Goal: Task Accomplishment & Management: Use online tool/utility

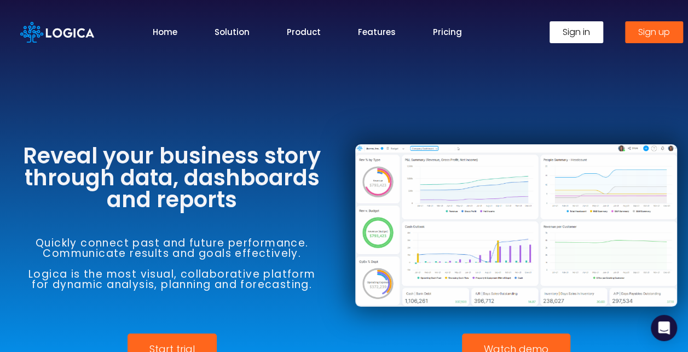
click at [573, 32] on span "Sign in" at bounding box center [575, 32] width 27 height 9
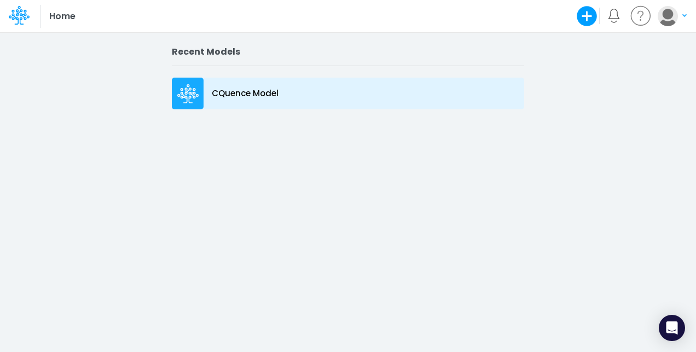
click at [193, 97] on icon at bounding box center [188, 94] width 22 height 20
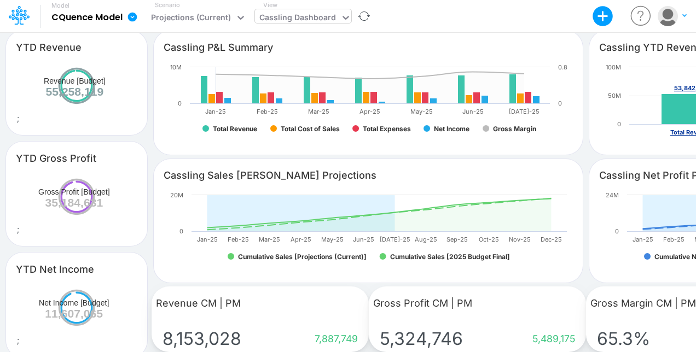
click at [291, 18] on div "Cassling Dashboard" at bounding box center [297, 18] width 77 height 14
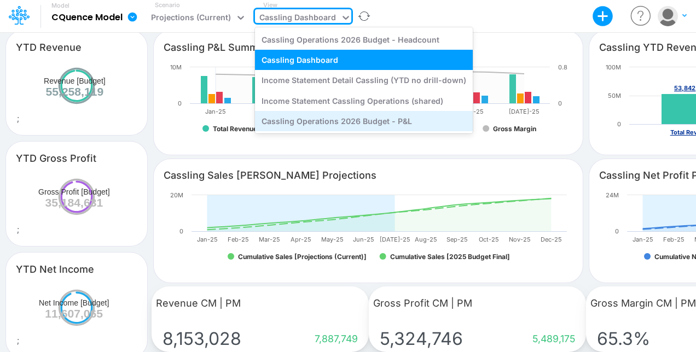
click at [391, 119] on div "Cassling Operations 2026 Budget - P&L" at bounding box center [364, 121] width 218 height 20
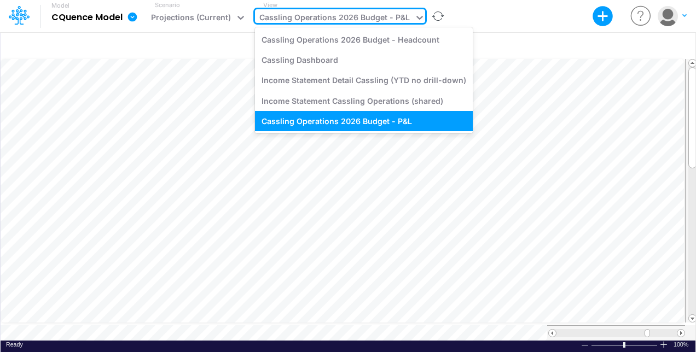
click at [414, 18] on icon at bounding box center [419, 17] width 11 height 11
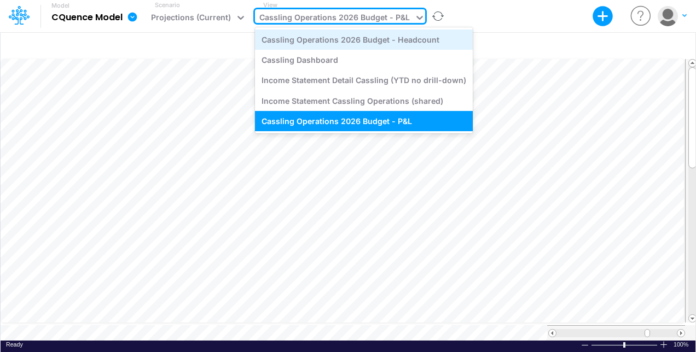
click at [386, 38] on div "Cassling Operations 2026 Budget - Headcount" at bounding box center [364, 40] width 218 height 20
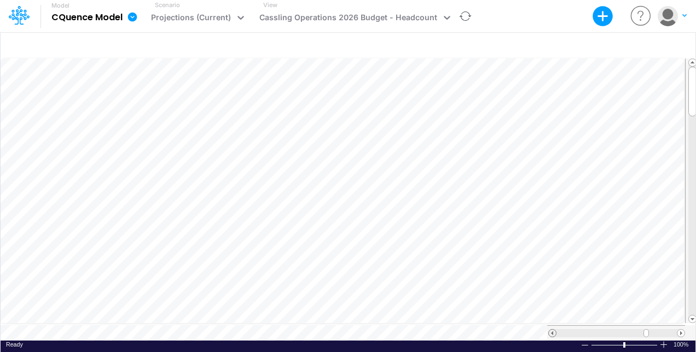
click at [550, 330] on span at bounding box center [552, 333] width 7 height 7
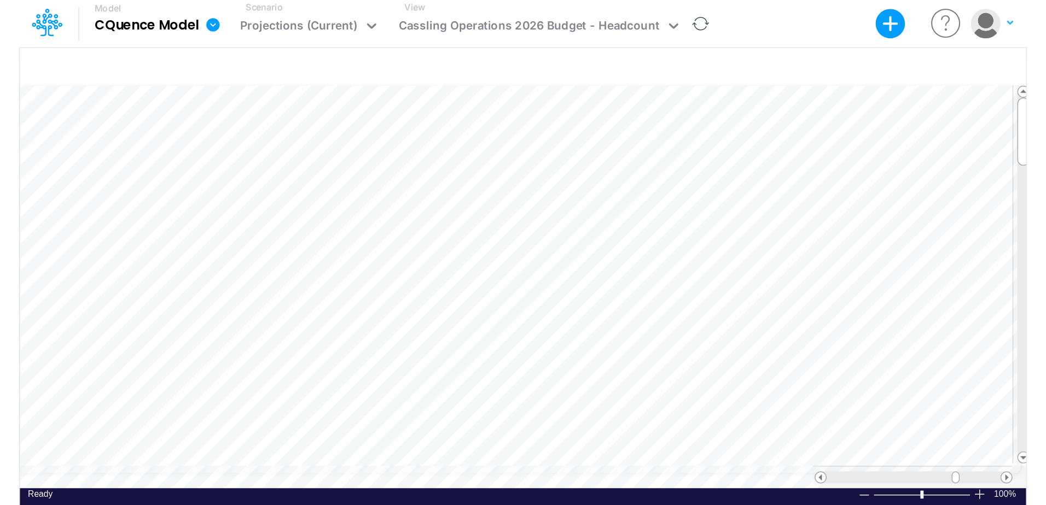
scroll to position [5, 0]
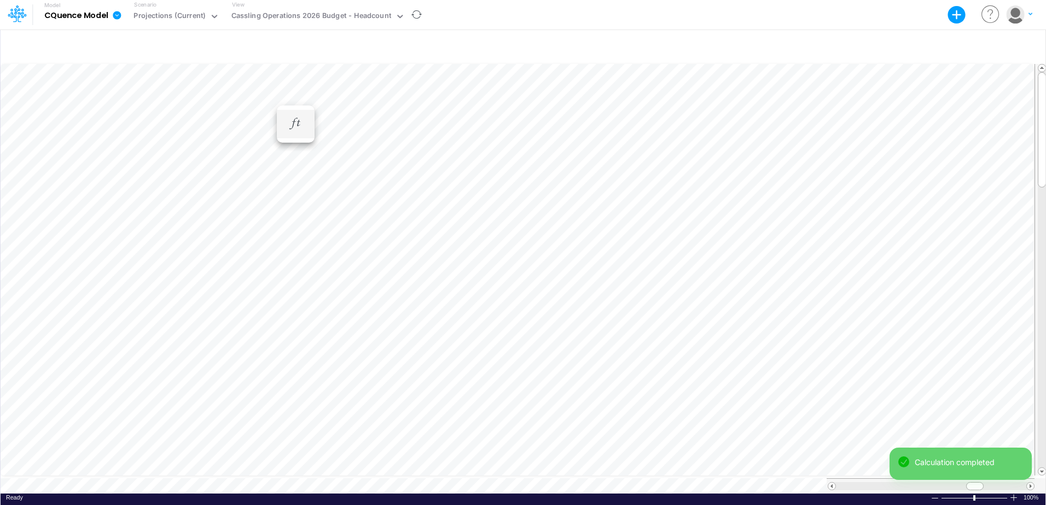
scroll to position [5, 1]
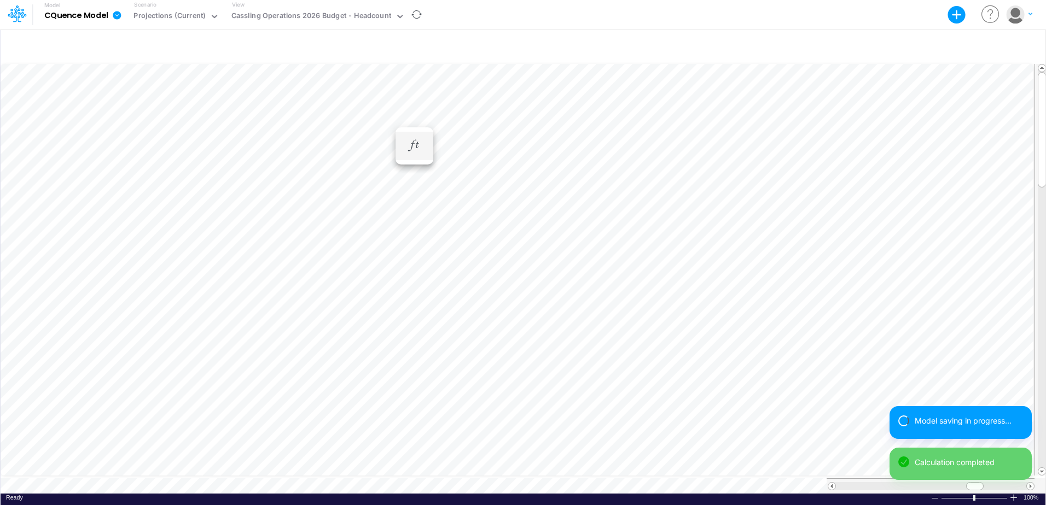
scroll to position [5, 1]
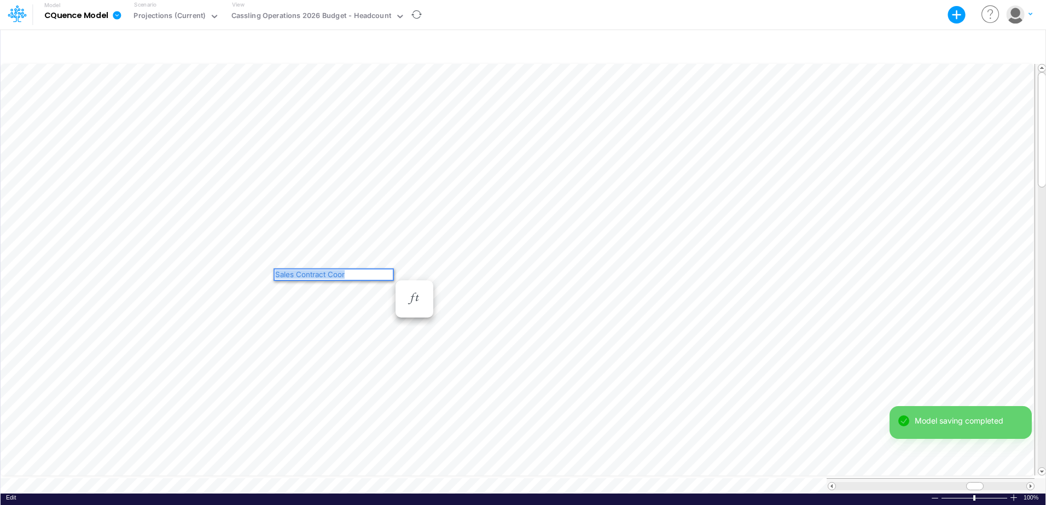
click at [247, 259] on div "Paste Cut Copy AutoFill Sales Contract Coor" at bounding box center [523, 277] width 1045 height 433
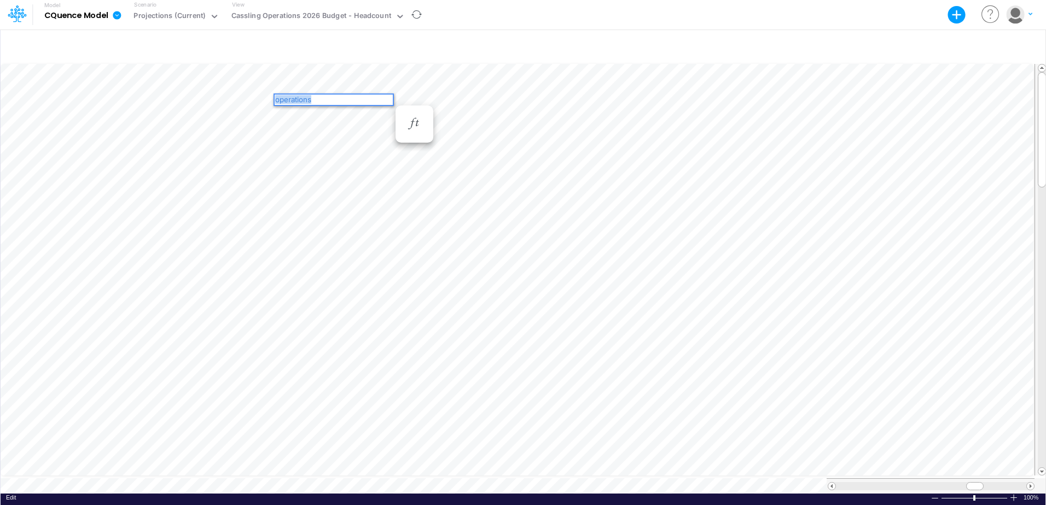
click at [213, 89] on div "Paste Cut Copy AutoFill operations" at bounding box center [523, 277] width 1045 height 433
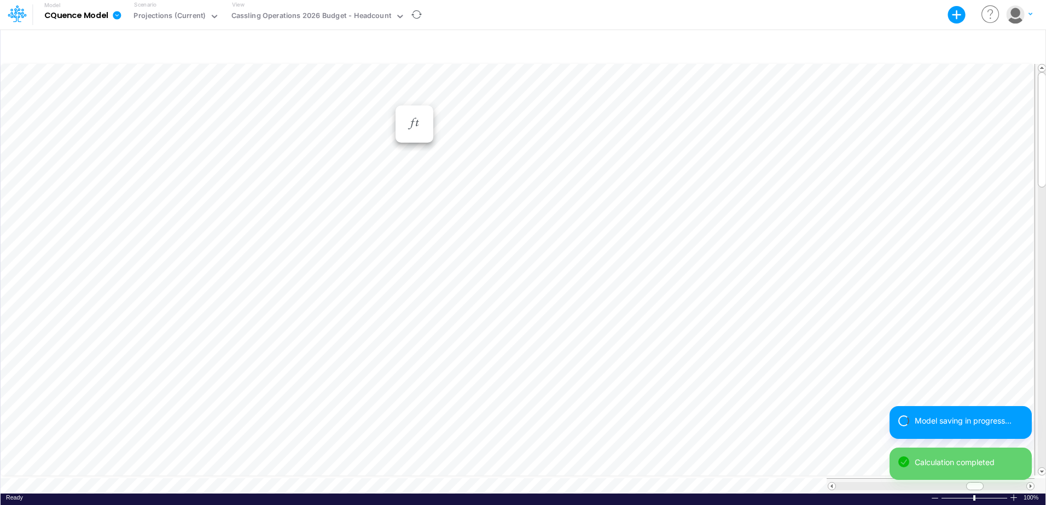
scroll to position [5, 1]
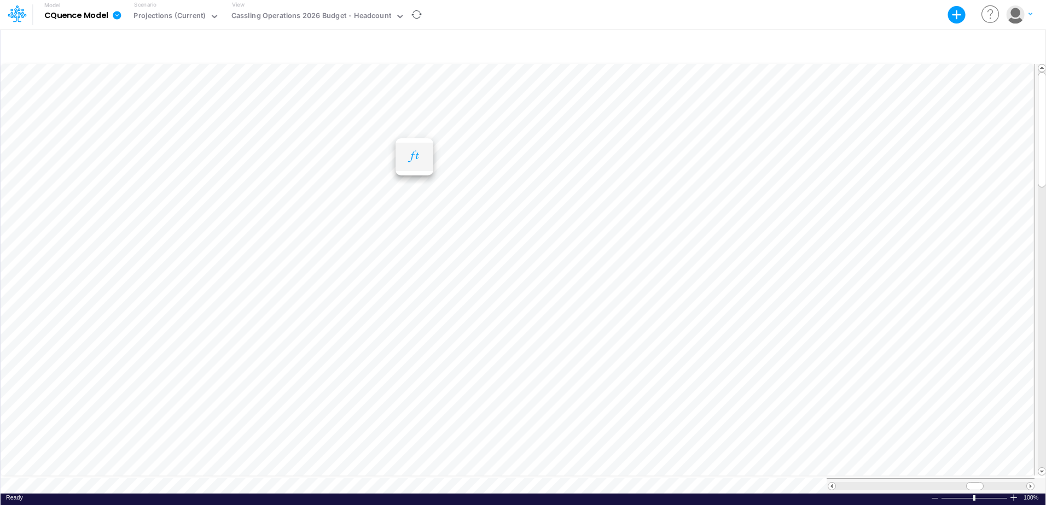
scroll to position [5, 1]
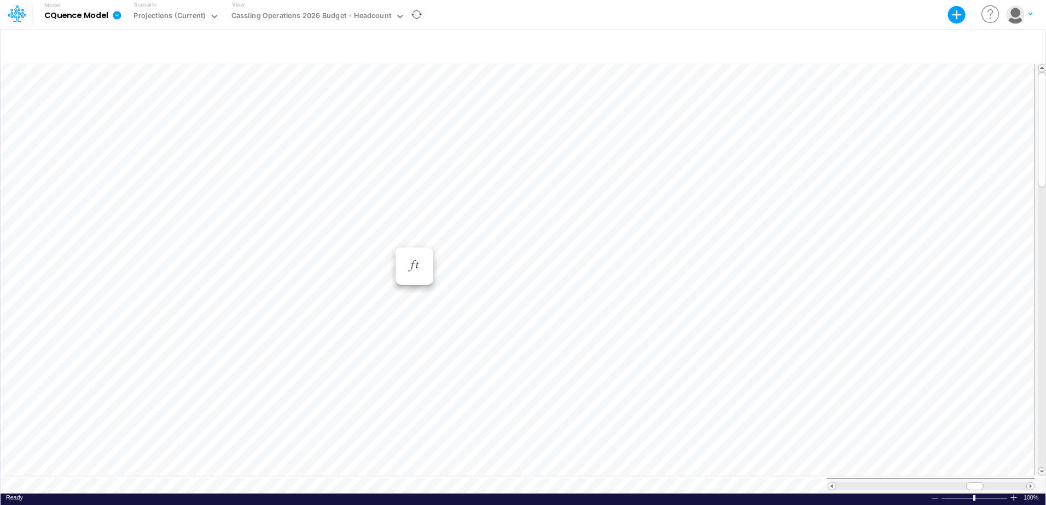
scroll to position [5, 1]
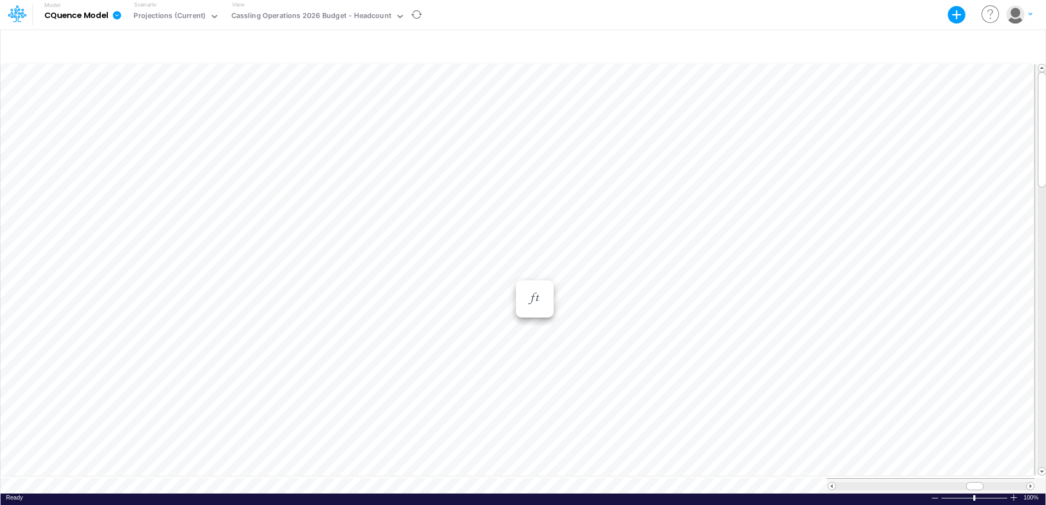
scroll to position [5, 1]
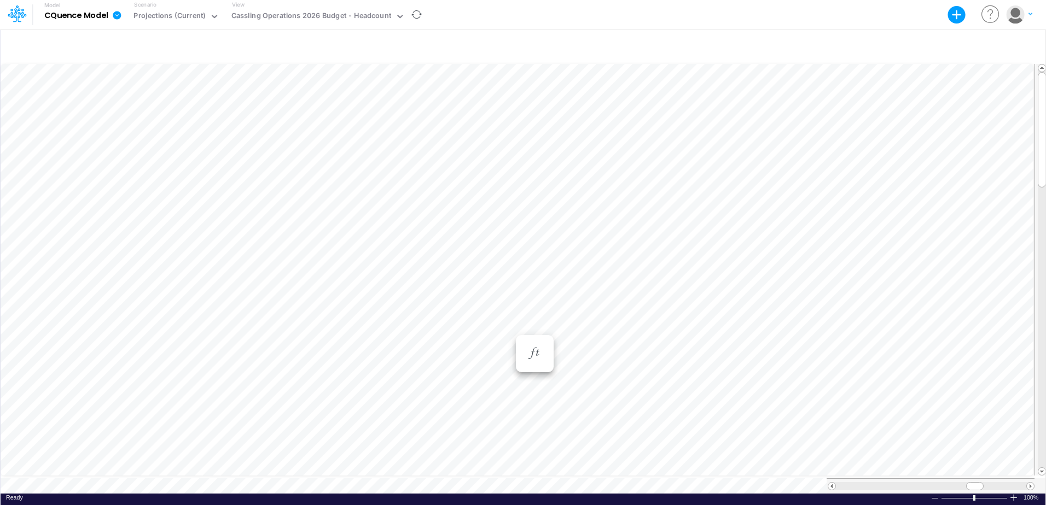
scroll to position [5, 1]
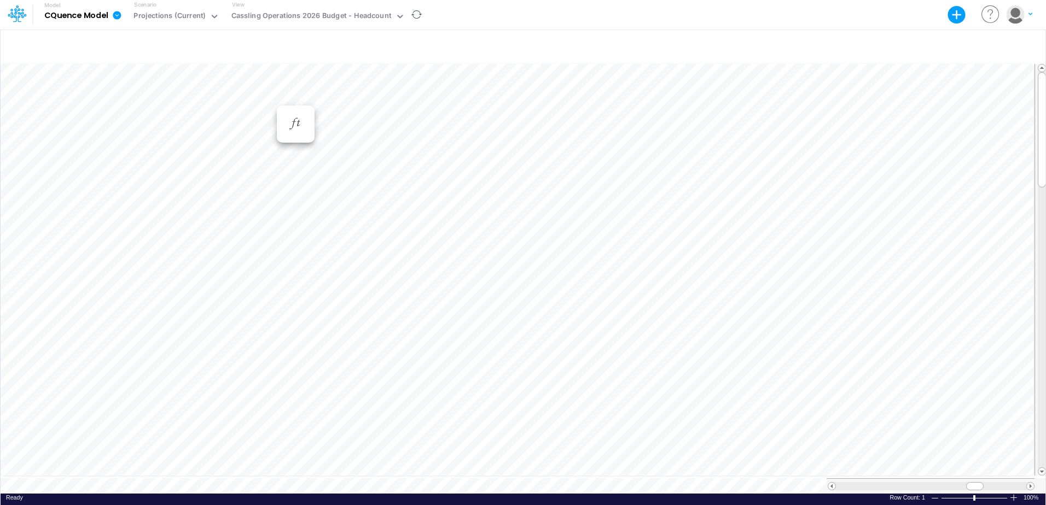
scroll to position [5, 0]
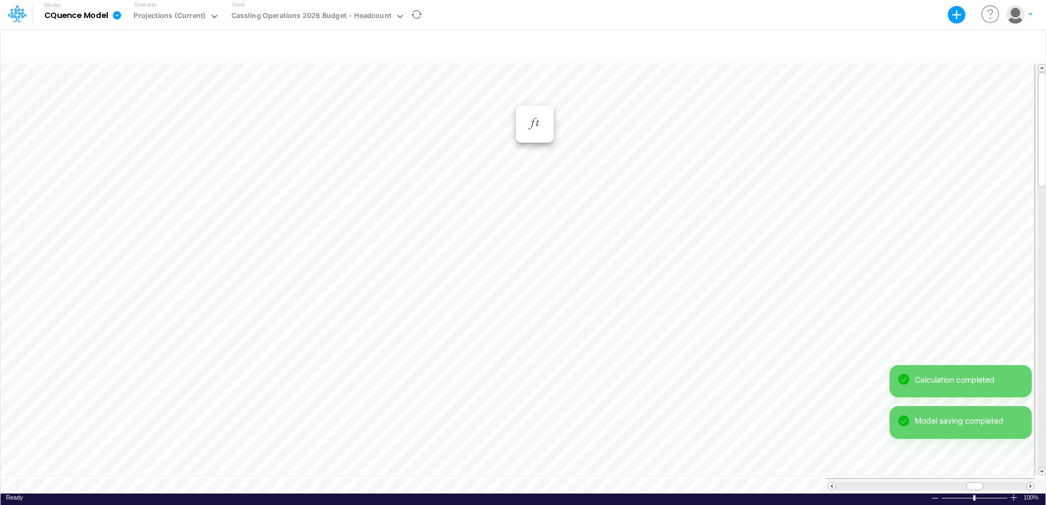
scroll to position [5, 1]
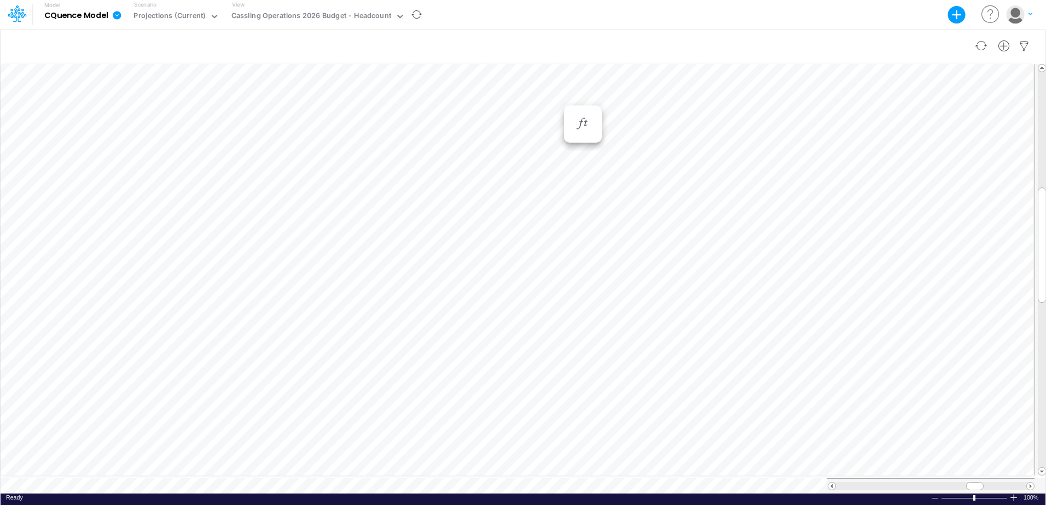
scroll to position [5, 1]
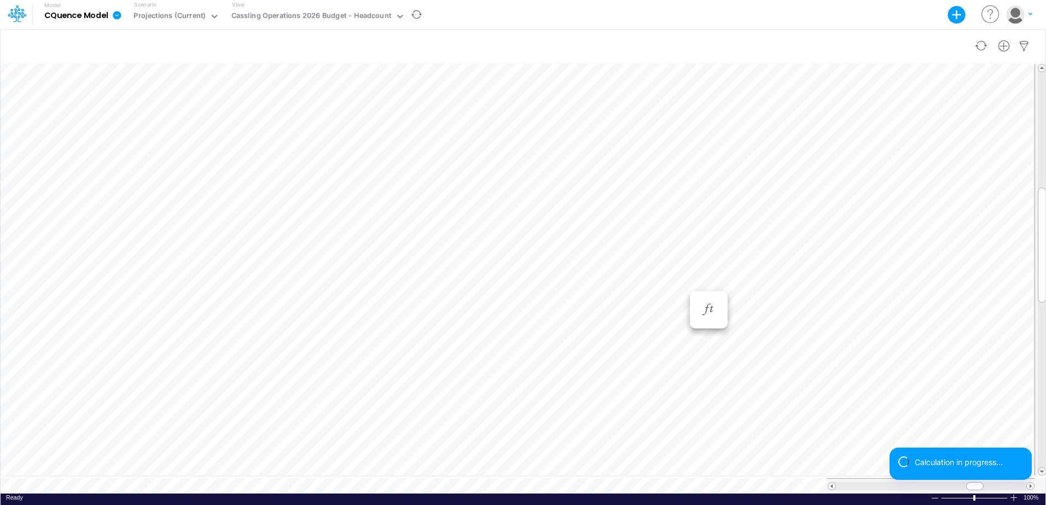
scroll to position [5, 1]
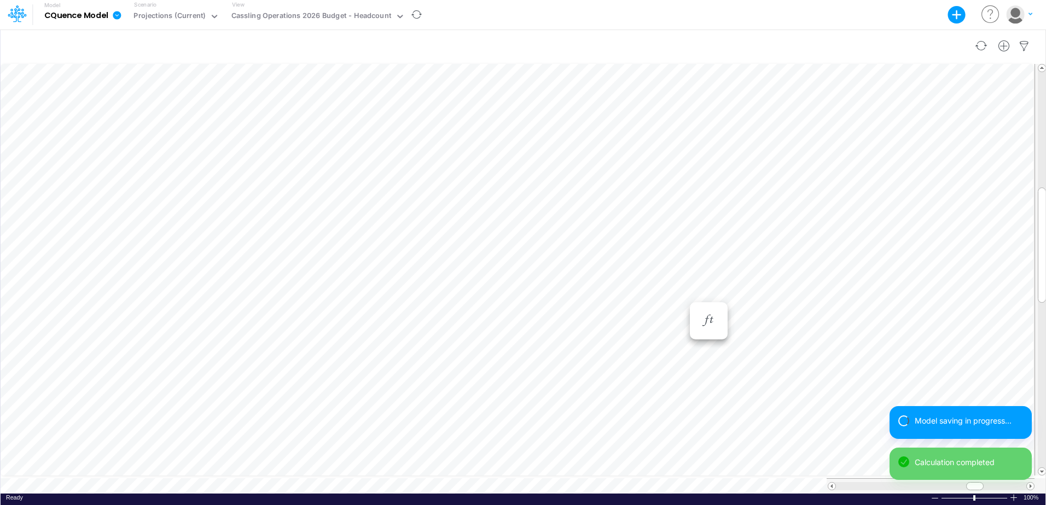
scroll to position [5, 1]
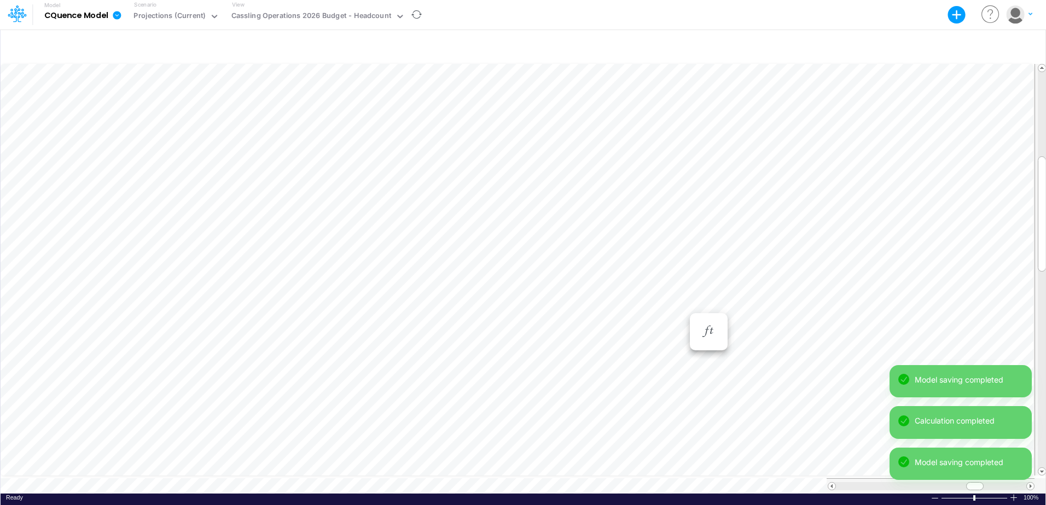
scroll to position [5, 1]
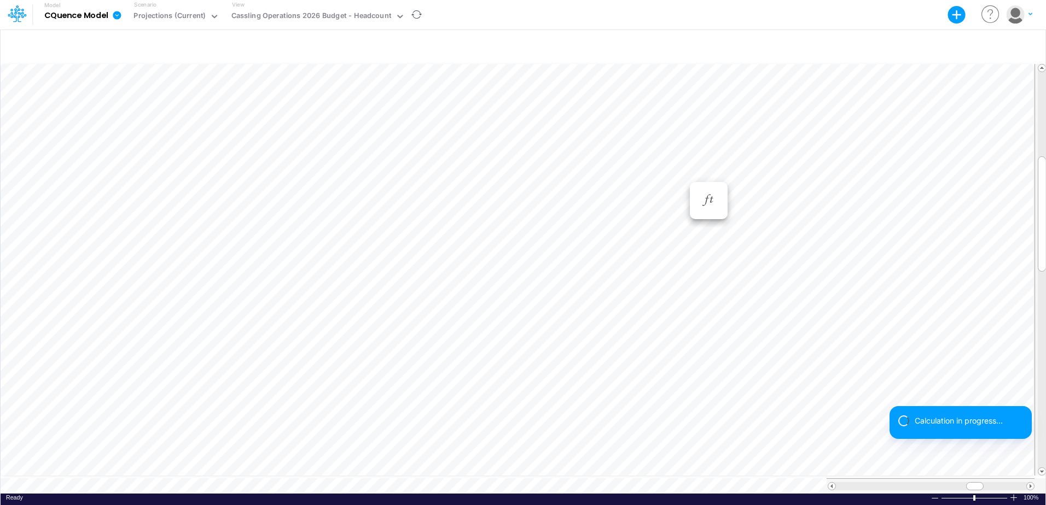
scroll to position [5, 1]
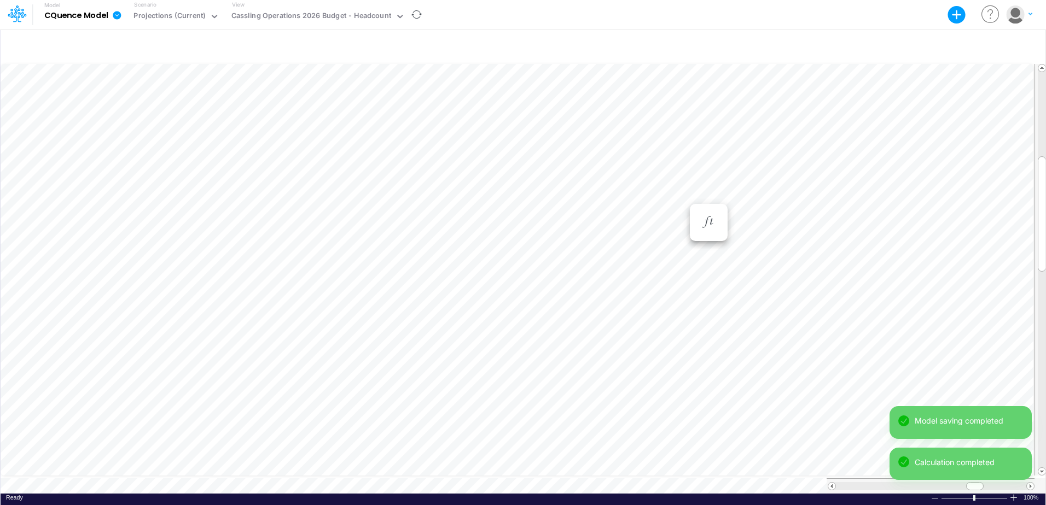
scroll to position [5, 1]
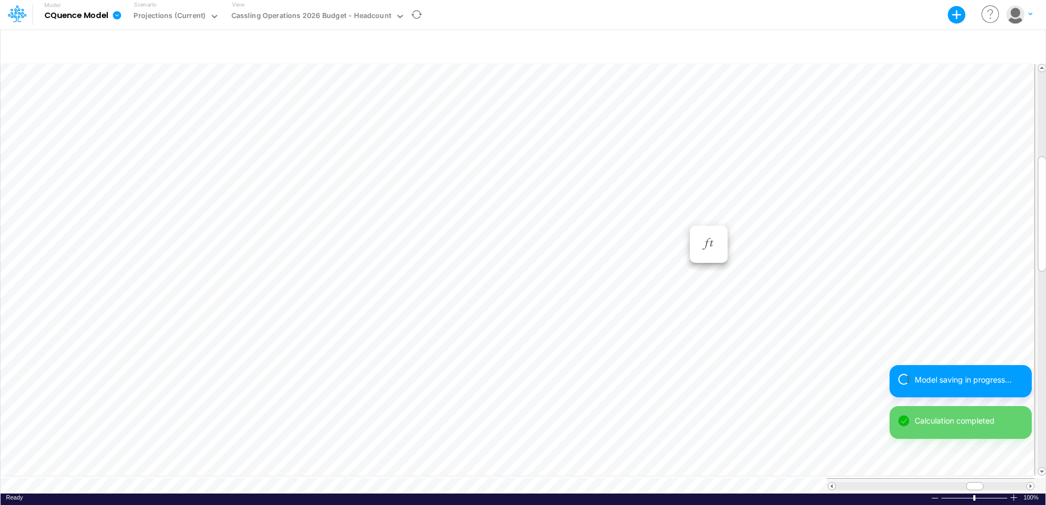
scroll to position [5, 1]
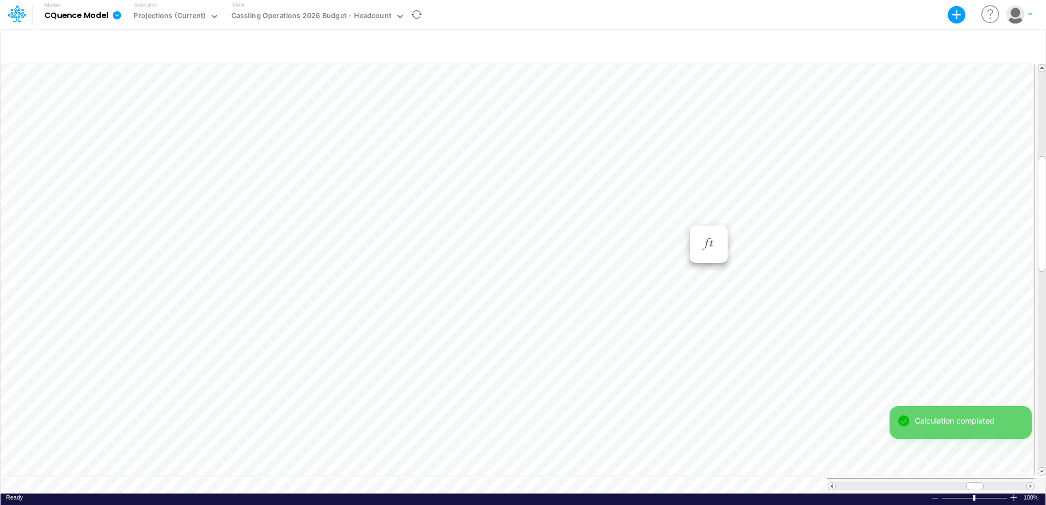
scroll to position [5, 1]
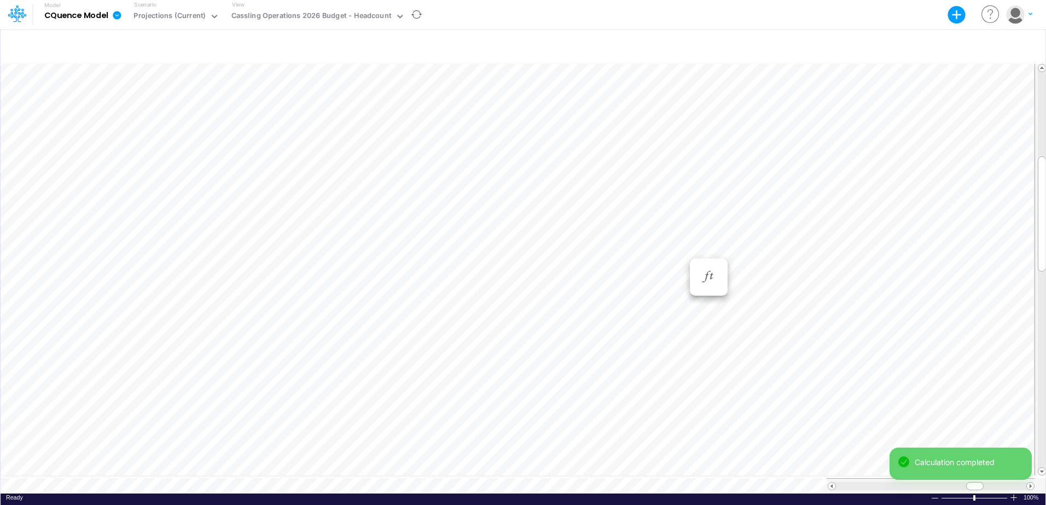
scroll to position [5, 1]
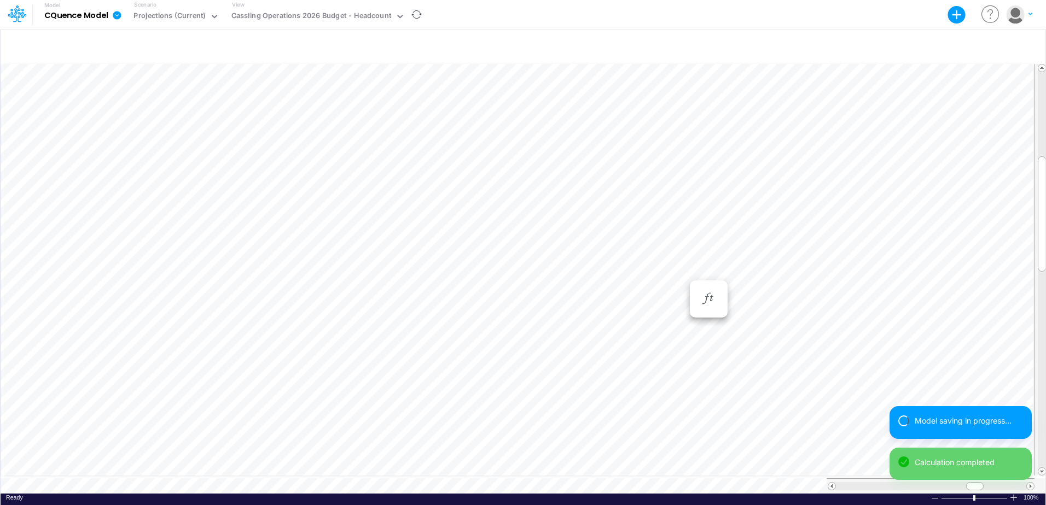
scroll to position [5, 1]
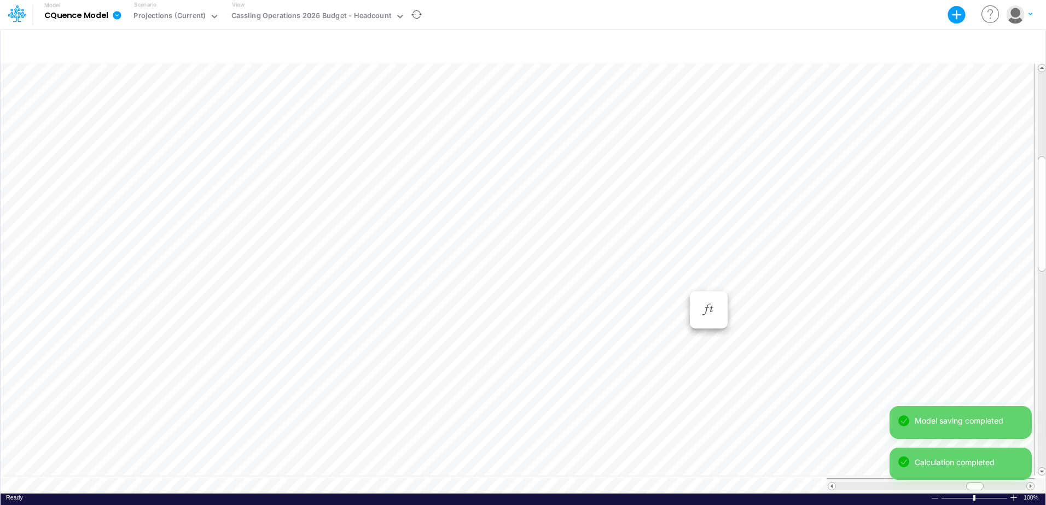
scroll to position [5, 1]
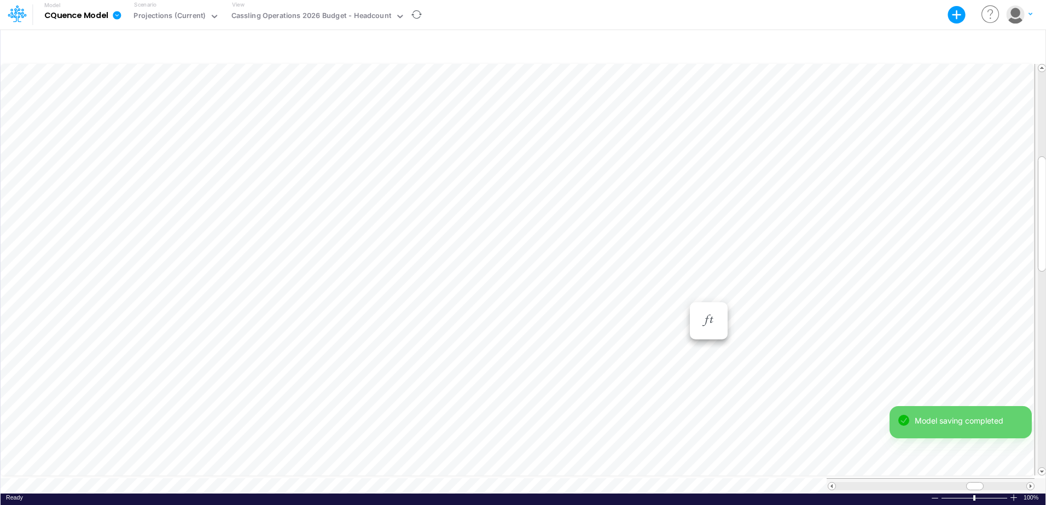
scroll to position [5, 1]
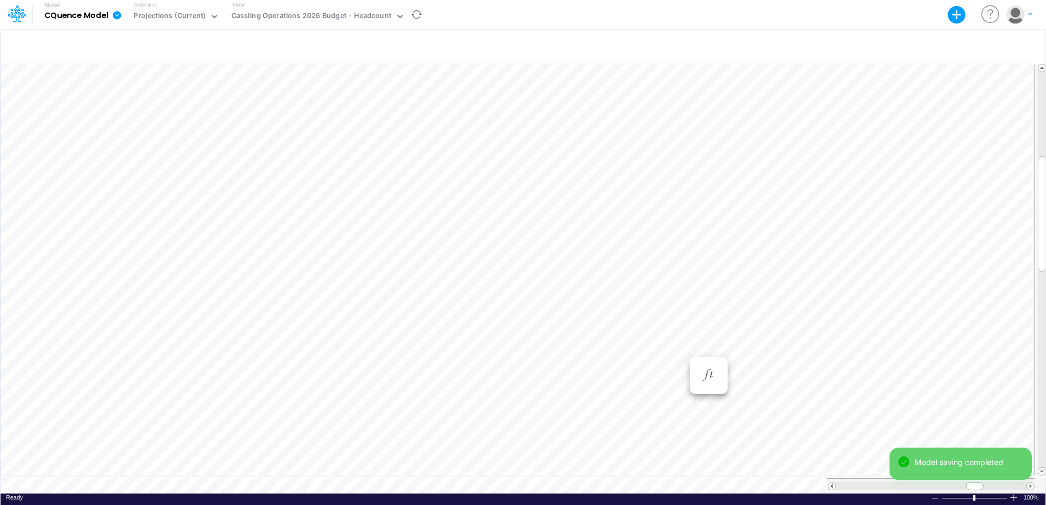
scroll to position [5, 1]
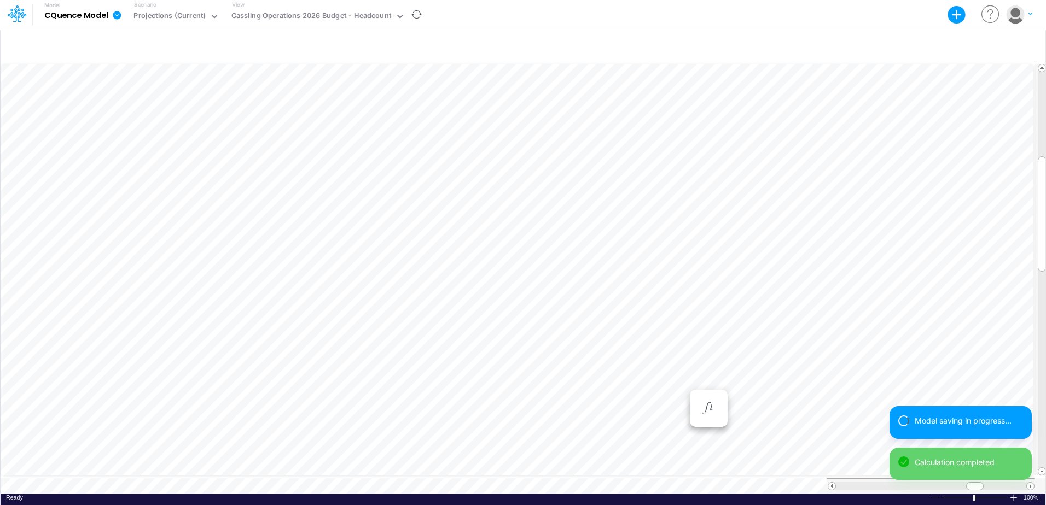
scroll to position [5, 1]
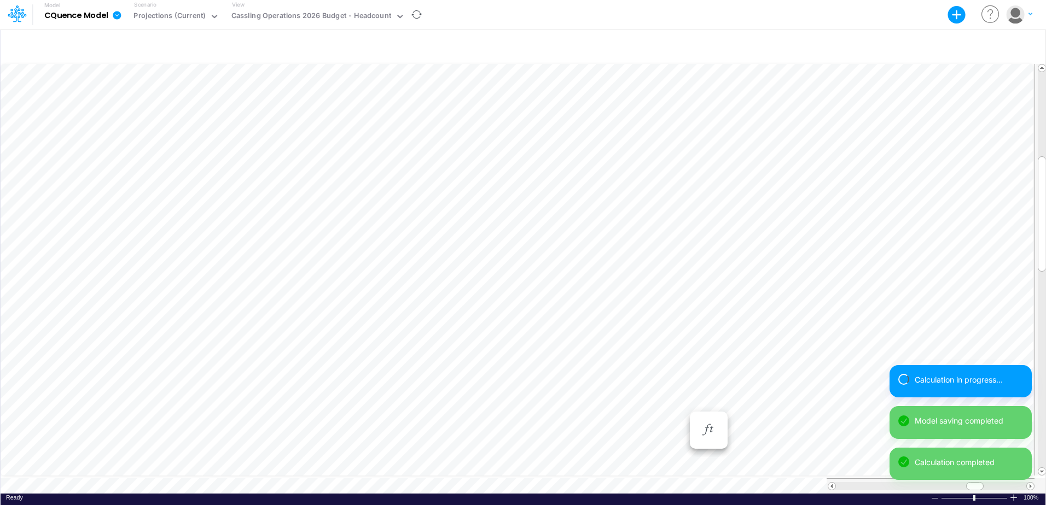
scroll to position [5, 1]
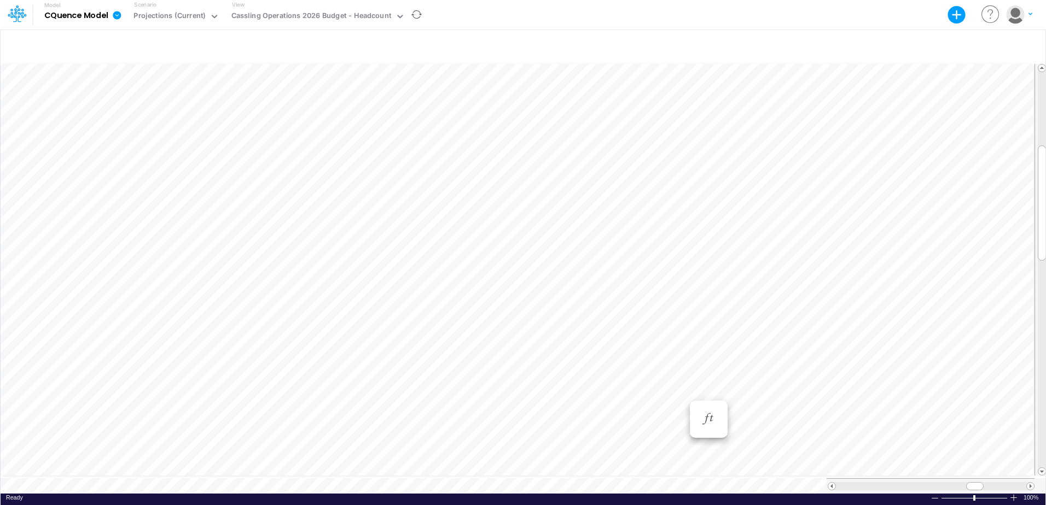
scroll to position [5, 1]
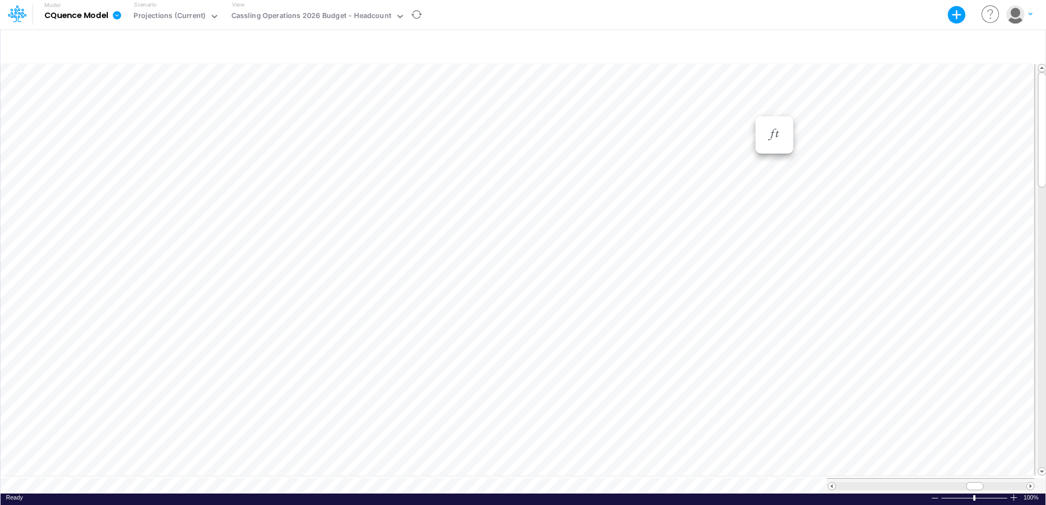
scroll to position [5, 1]
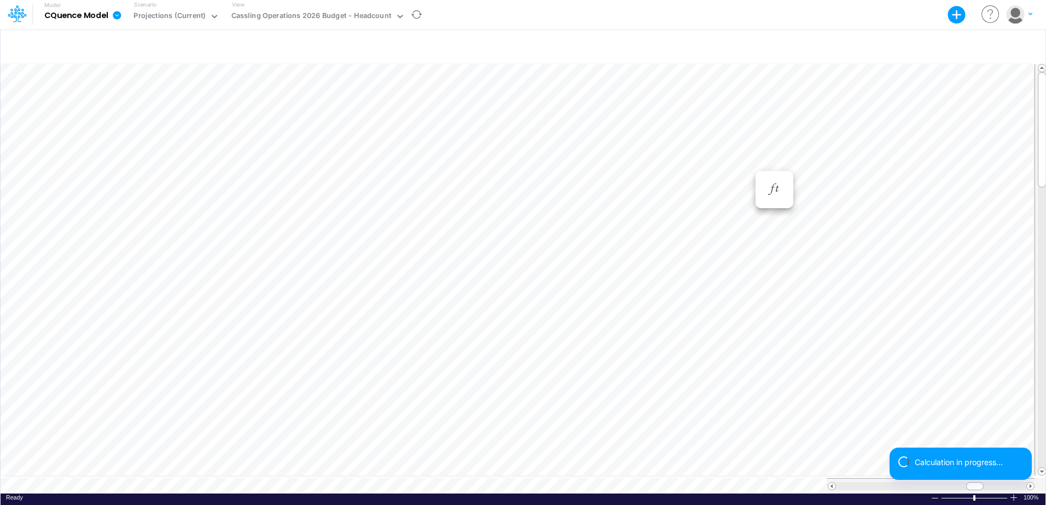
scroll to position [5, 1]
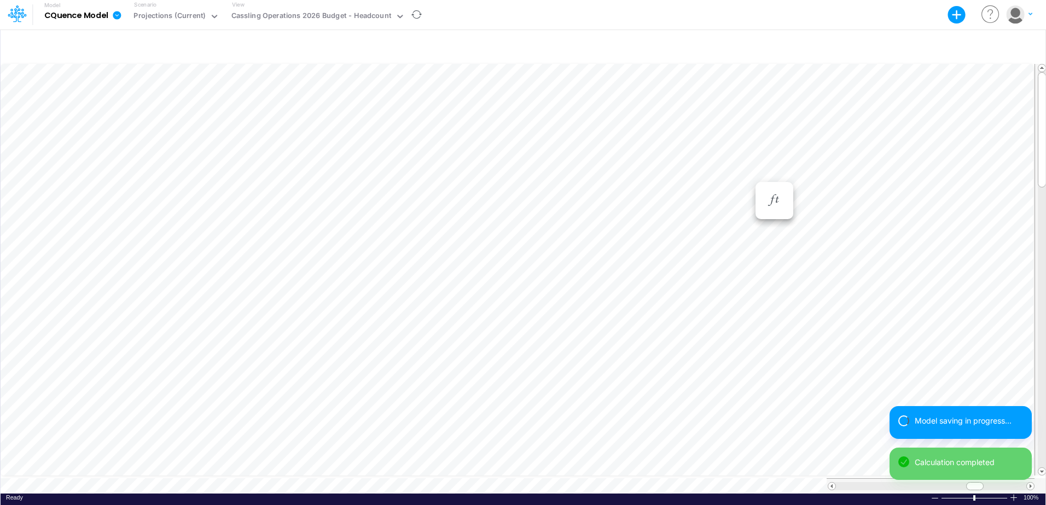
scroll to position [5, 1]
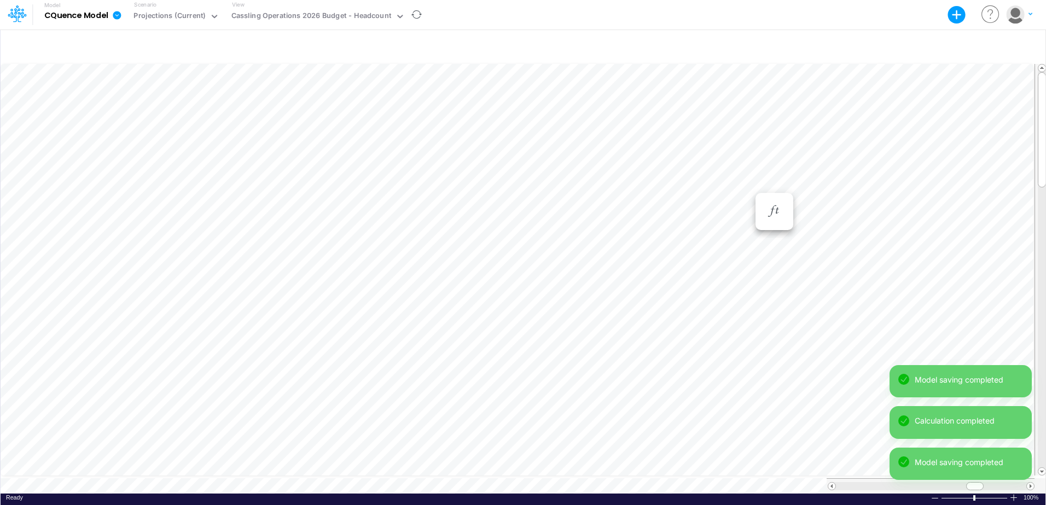
scroll to position [5, 1]
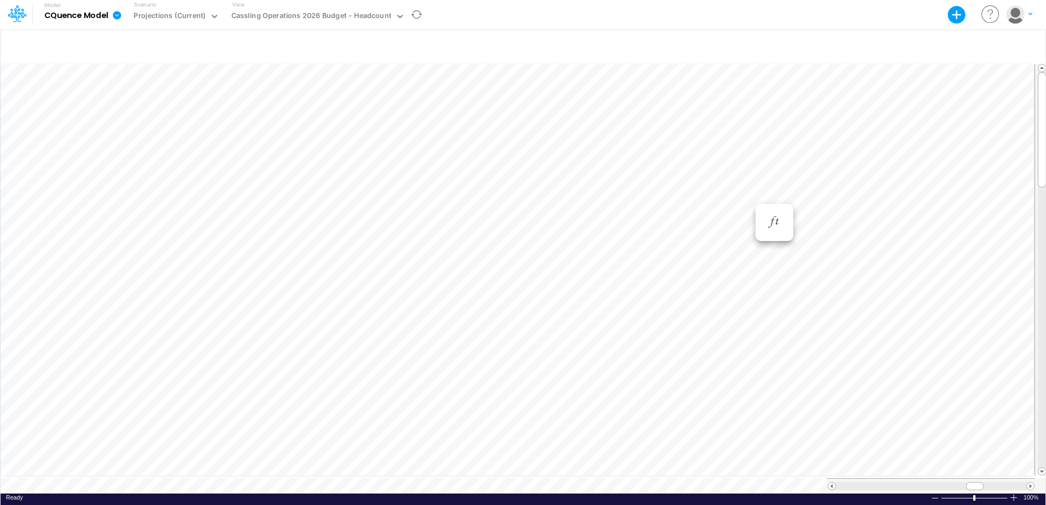
scroll to position [5, 1]
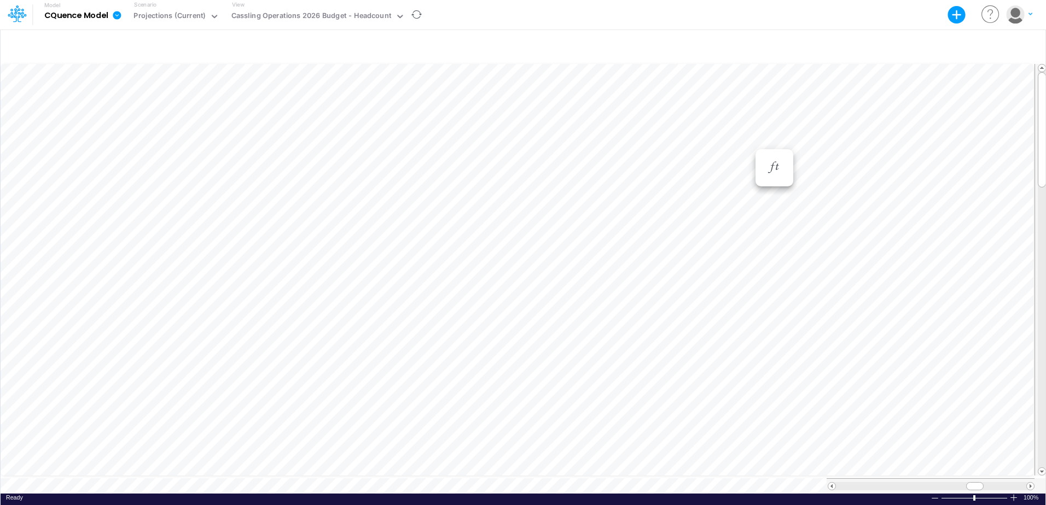
scroll to position [5, 1]
